Goal: Navigation & Orientation: Understand site structure

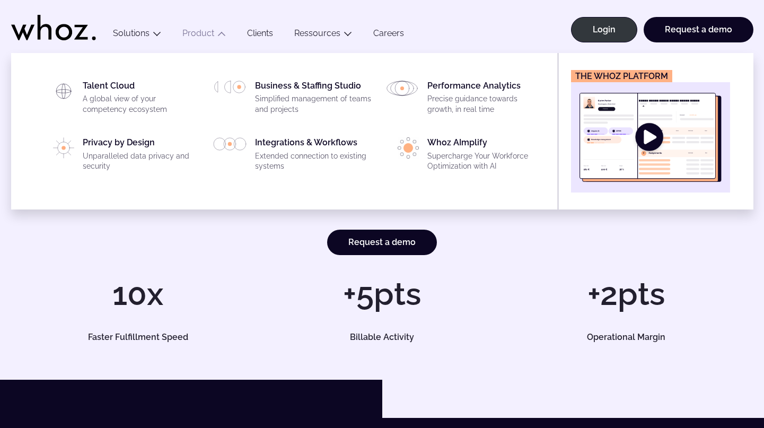
click at [657, 133] on img "Main" at bounding box center [651, 137] width 142 height 89
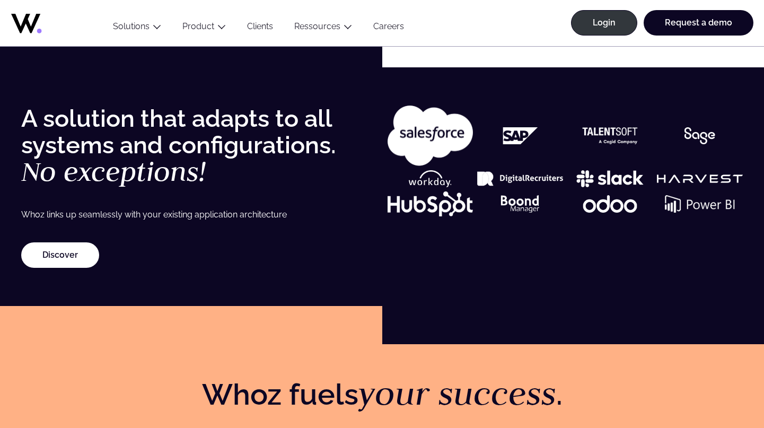
scroll to position [1491, 0]
